Goal: Information Seeking & Learning: Learn about a topic

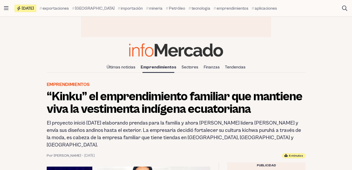
scroll to position [21, 0]
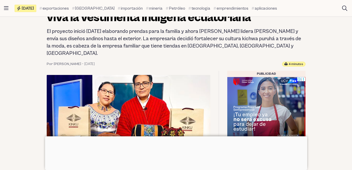
scroll to position [106, 0]
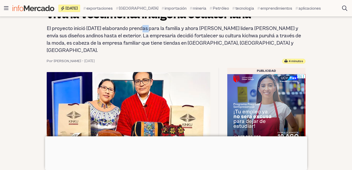
drag, startPoint x: 143, startPoint y: 29, endPoint x: 149, endPoint y: 29, distance: 5.5
click at [149, 29] on h2 "El proyecto inició [DATE] elaborando prendas para la familia y ahora [PERSON_NA…" at bounding box center [176, 39] width 259 height 29
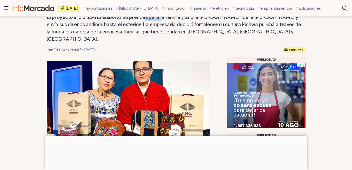
scroll to position [95, 0]
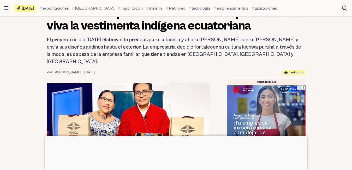
click at [263, 40] on h2 "El proyecto inició [DATE] elaborando prendas para la familia y ahora [PERSON_NA…" at bounding box center [176, 50] width 259 height 29
click at [309, 57] on header "Emprendimientos “Kinku” el emprendimiento familiar que mantiene viva la vestime…" at bounding box center [176, 36] width 267 height 77
click at [144, 31] on h1 "“Kinku” el emprendimiento familiar que mantiene viva la vestimenta indígena ecu…" at bounding box center [176, 19] width 259 height 25
drag, startPoint x: 126, startPoint y: 44, endPoint x: 182, endPoint y: 47, distance: 56.2
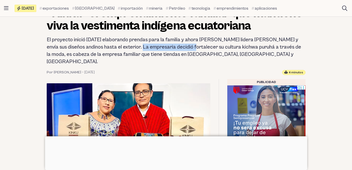
click at [182, 47] on h2 "El proyecto inició [DATE] elaborando prendas para la familia y ahora [PERSON_NA…" at bounding box center [176, 50] width 259 height 29
drag, startPoint x: 274, startPoint y: 65, endPoint x: 313, endPoint y: 67, distance: 39.2
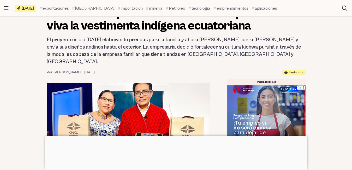
click at [284, 45] on h2 "El proyecto inició [DATE] elaborando prendas para la familia y ahora [PERSON_NA…" at bounding box center [176, 50] width 259 height 29
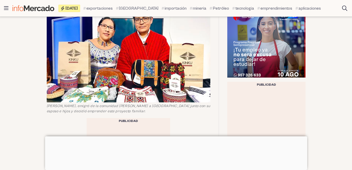
scroll to position [317, 0]
